Goal: Communication & Community: Ask a question

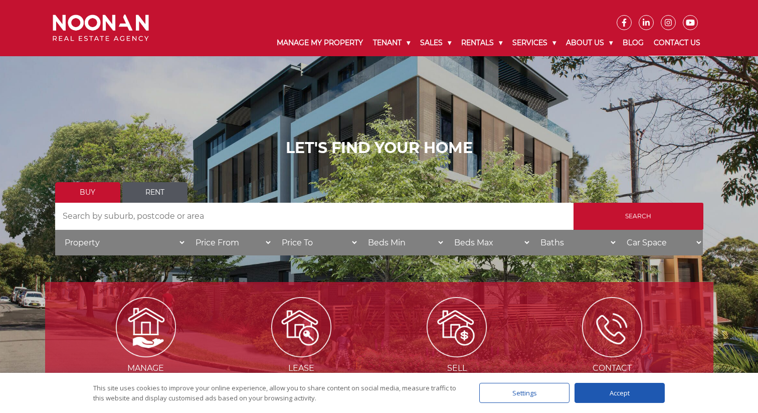
click at [689, 42] on link "Contact Us" at bounding box center [677, 43] width 57 height 26
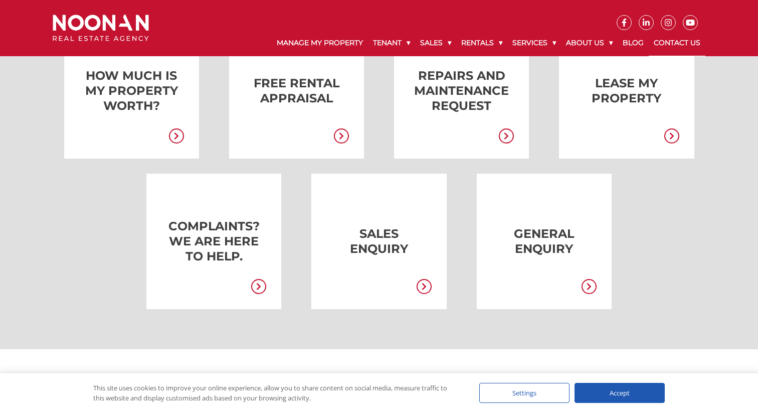
scroll to position [247, 0]
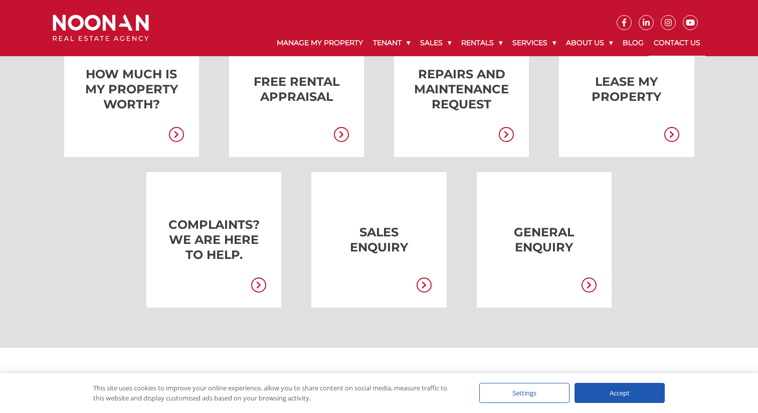
click at [515, 256] on link at bounding box center [529, 239] width 135 height 135
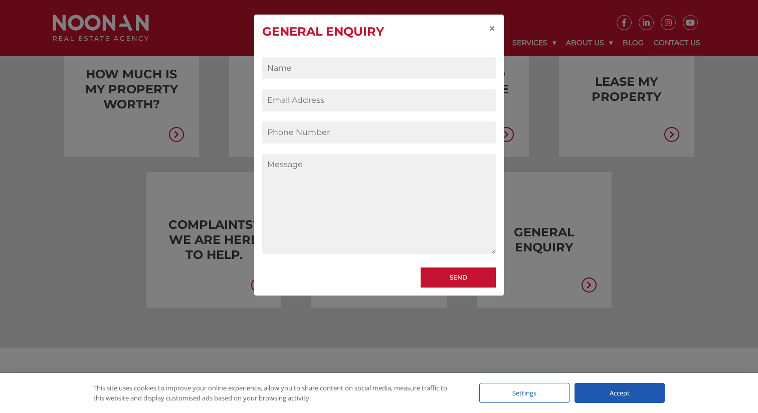
click at [336, 57] on input "Contact form" at bounding box center [379, 68] width 234 height 22
type input "clodagh poplett"
type input "clodaghpoplett@icloud.com"
type input "0492909379"
click at [314, 176] on textarea "Contact form" at bounding box center [379, 203] width 234 height 100
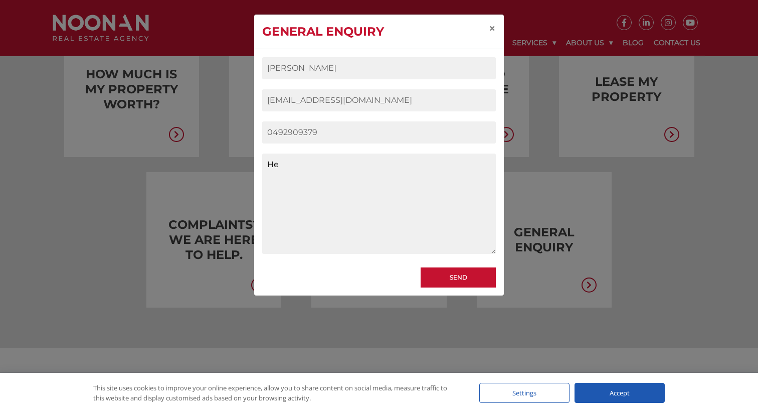
type textarea "H"
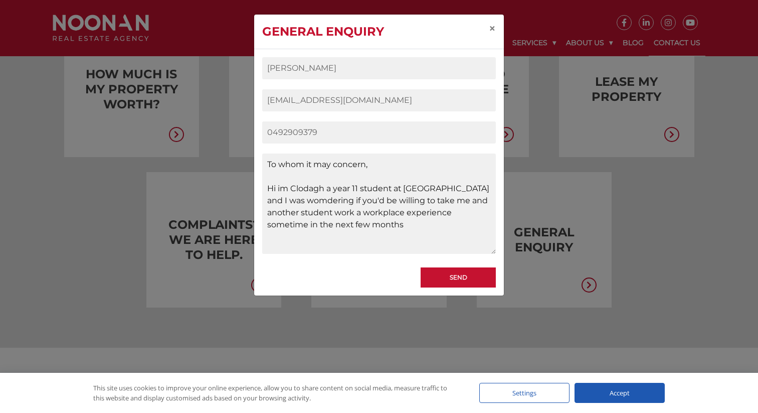
click at [401, 200] on textarea "To whom it may concern, Hi im Clodagh a year 11 student at Marist Catholic Coll…" at bounding box center [379, 203] width 234 height 100
click at [303, 237] on textarea "To whom it may concern, Hi im Clodagh a year 11 student at Marist Catholic Coll…" at bounding box center [379, 203] width 234 height 100
type textarea "To whom it may concern, Hi im Clodagh a year 11 student at Marist Catholic Coll…"
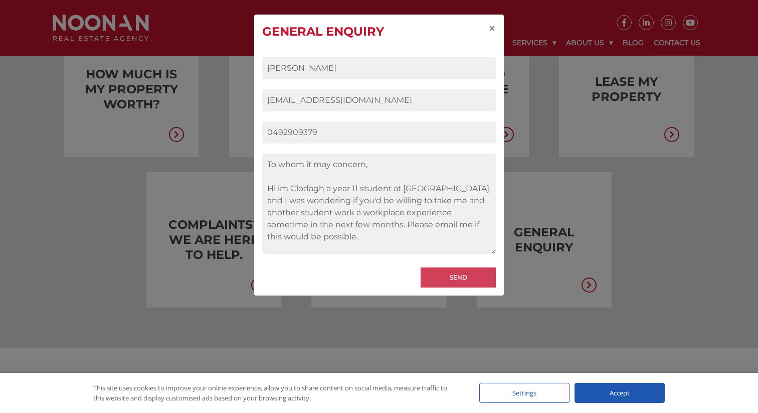
click at [444, 275] on input "Send" at bounding box center [458, 277] width 75 height 20
